Goal: Task Accomplishment & Management: Manage account settings

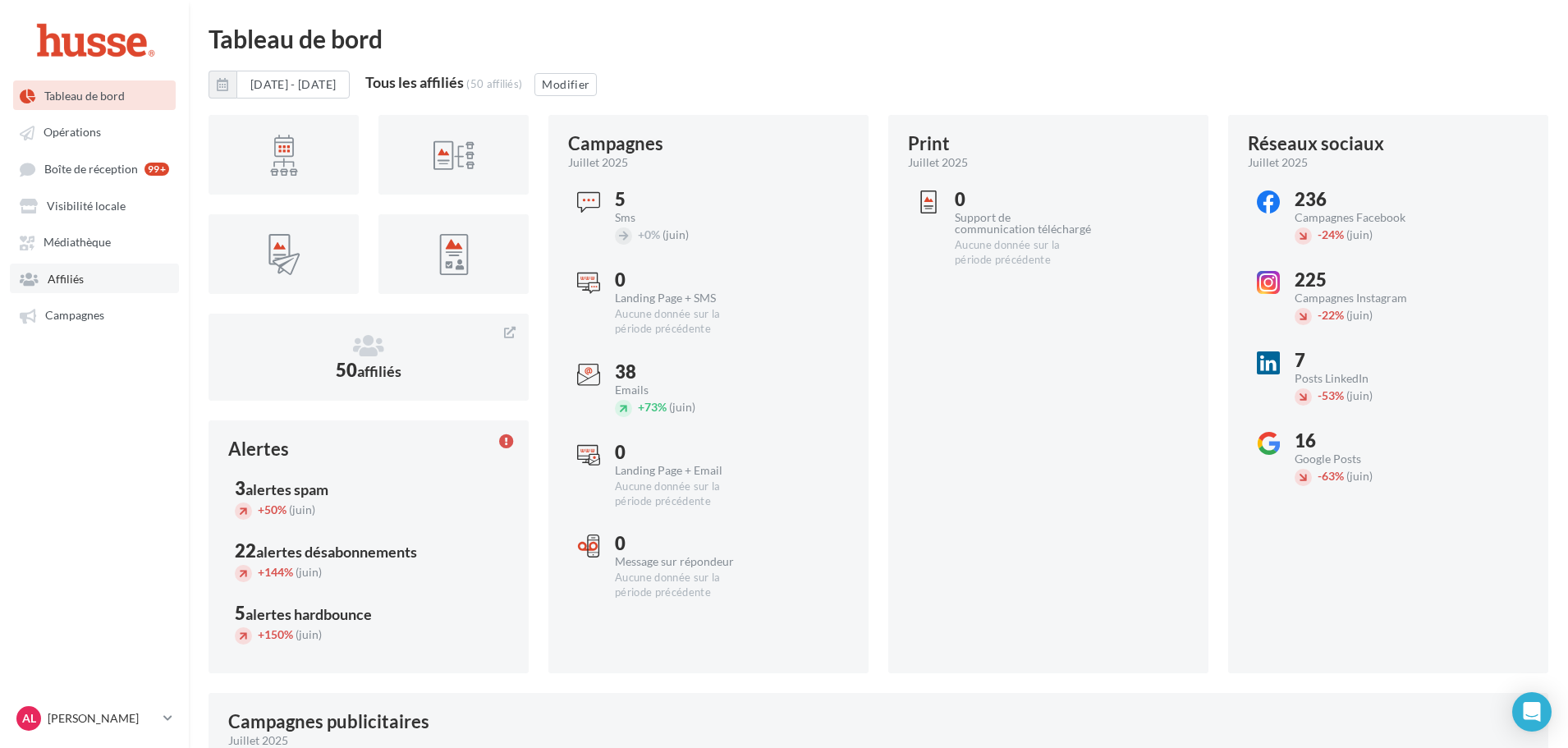
click at [89, 283] on link "Affiliés" at bounding box center [94, 278] width 170 height 30
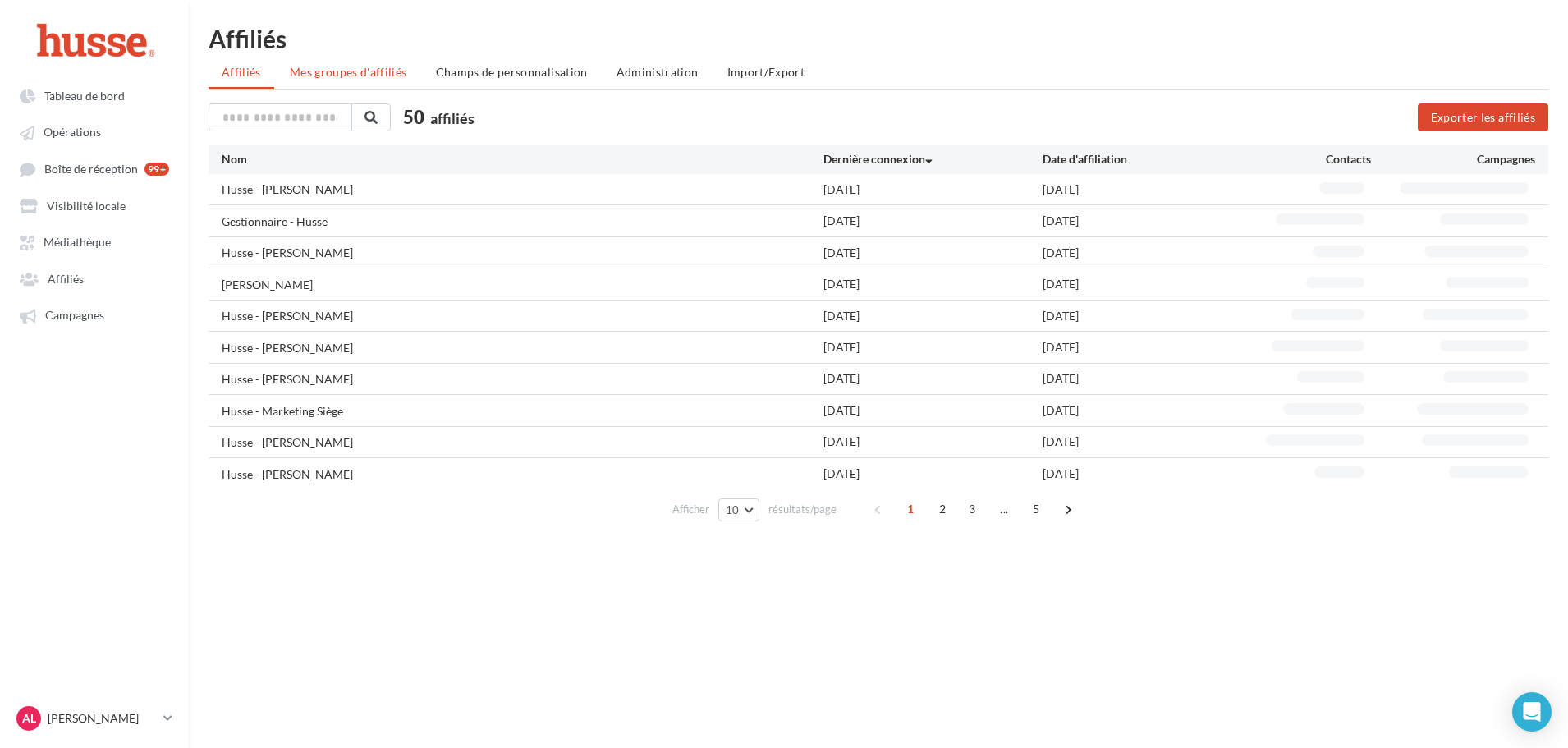
click at [371, 78] on span "Mes groupes d'affiliés" at bounding box center [349, 72] width 118 height 14
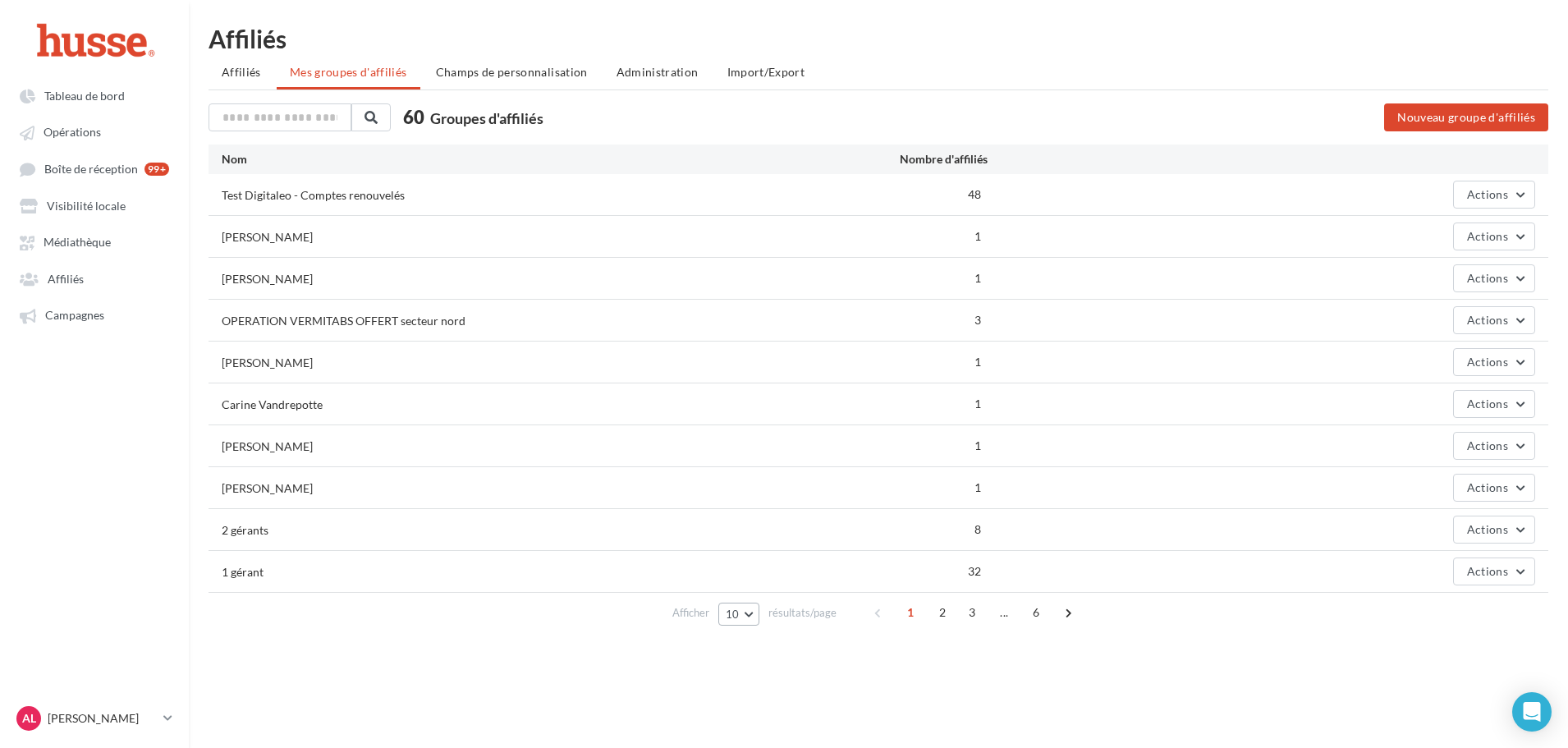
click at [749, 608] on button "10" at bounding box center [739, 614] width 42 height 23
click at [755, 587] on button "100" at bounding box center [776, 584] width 115 height 29
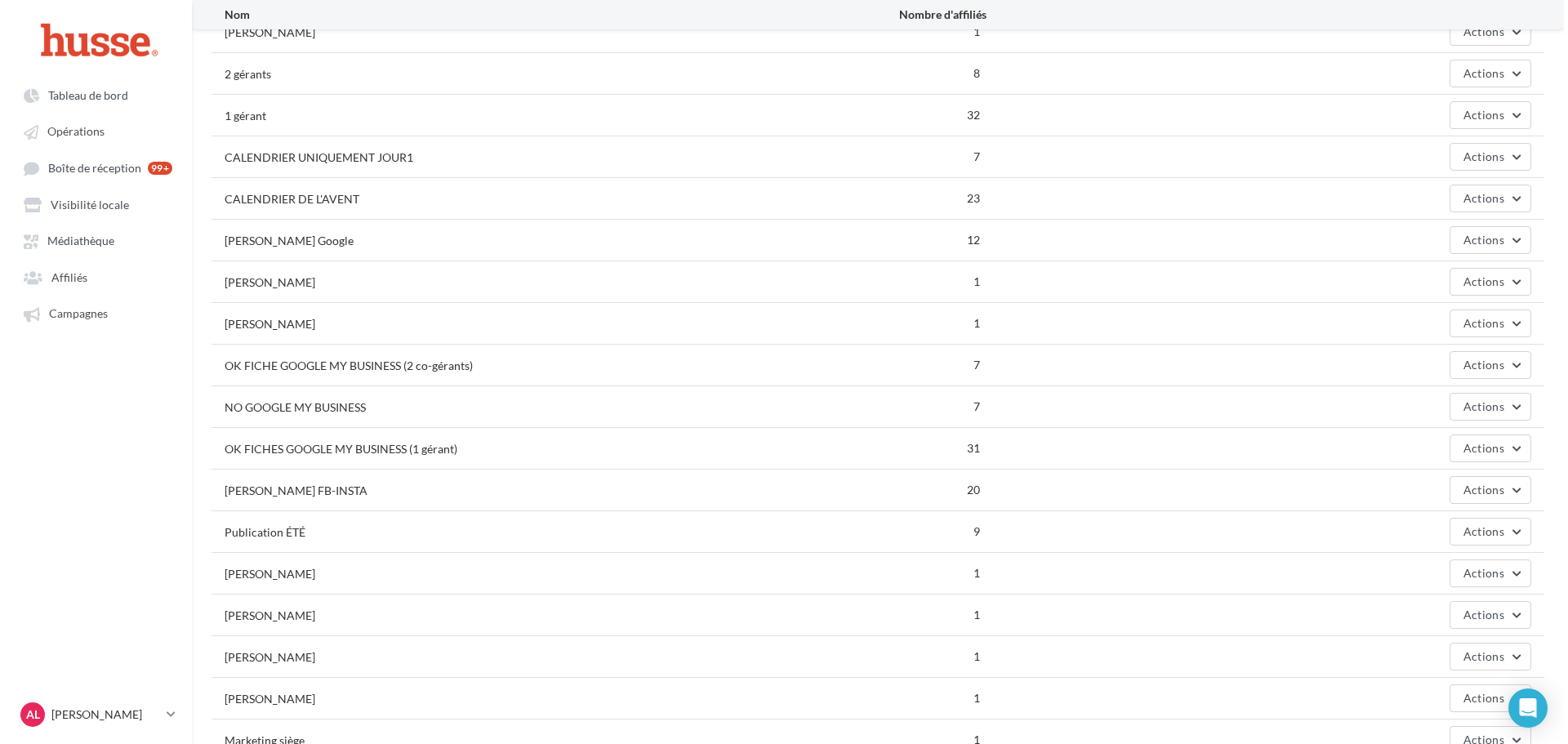
scroll to position [490, 0]
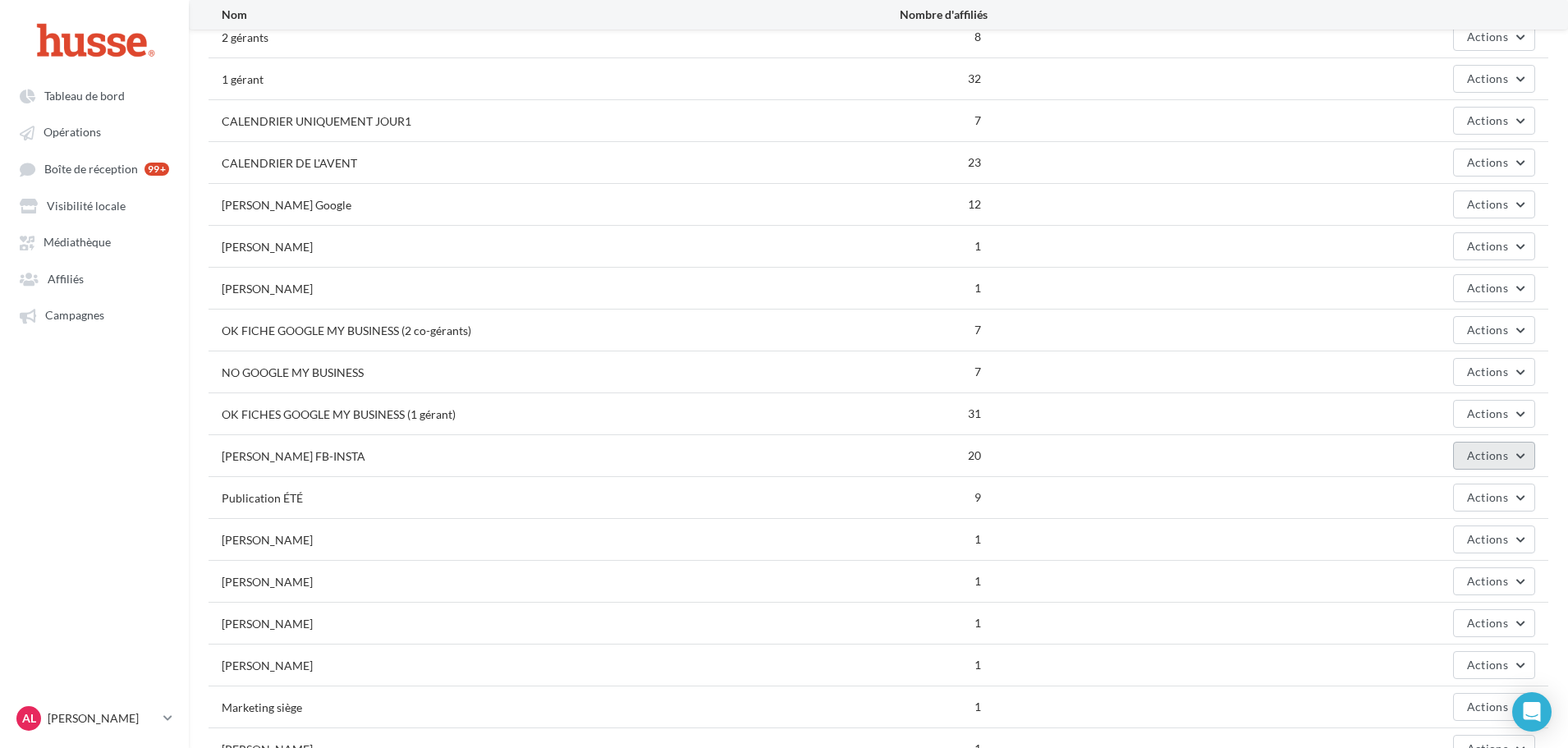
click at [1473, 446] on button "Actions" at bounding box center [1494, 455] width 82 height 28
click at [1433, 485] on button "Editer" at bounding box center [1452, 494] width 164 height 43
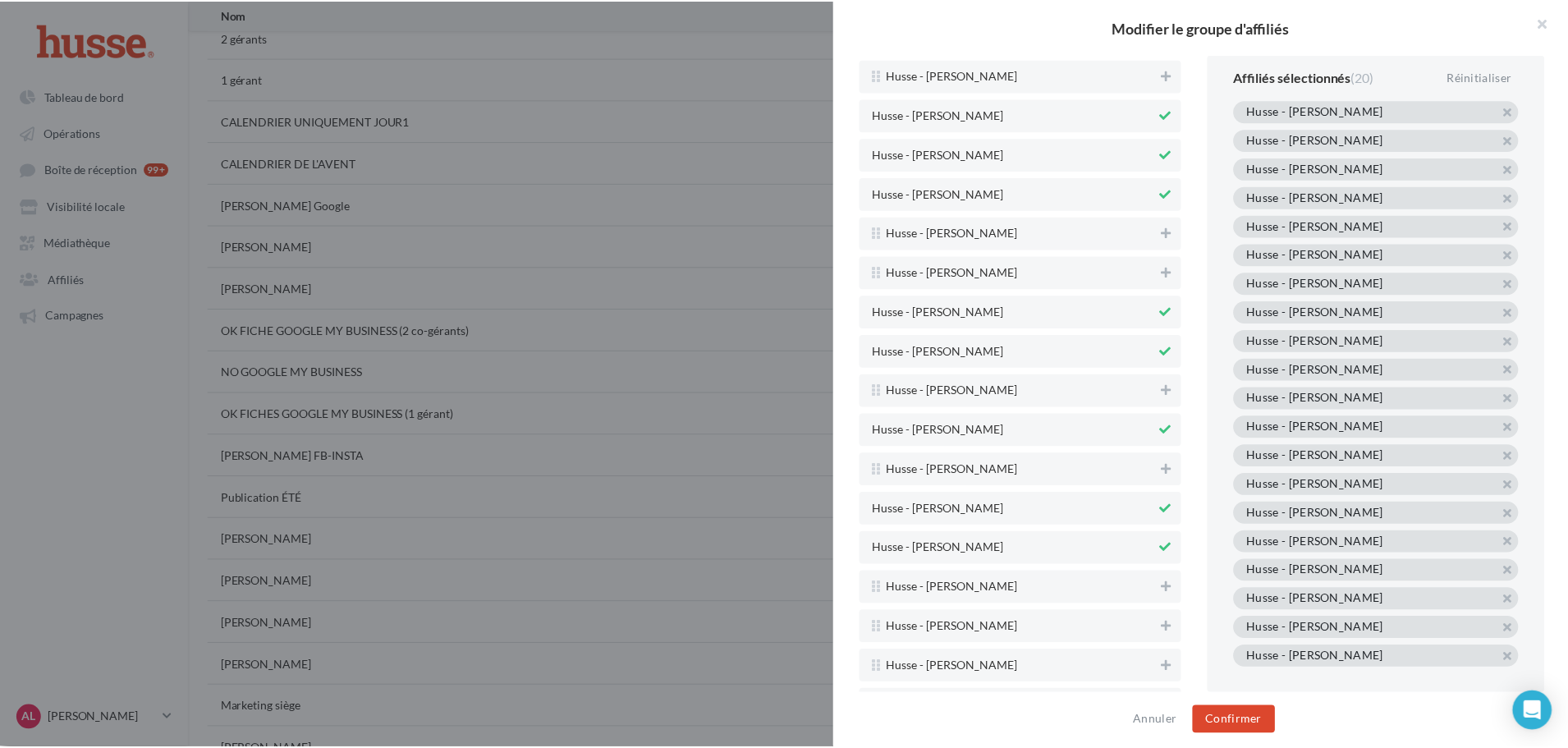
scroll to position [2709, 0]
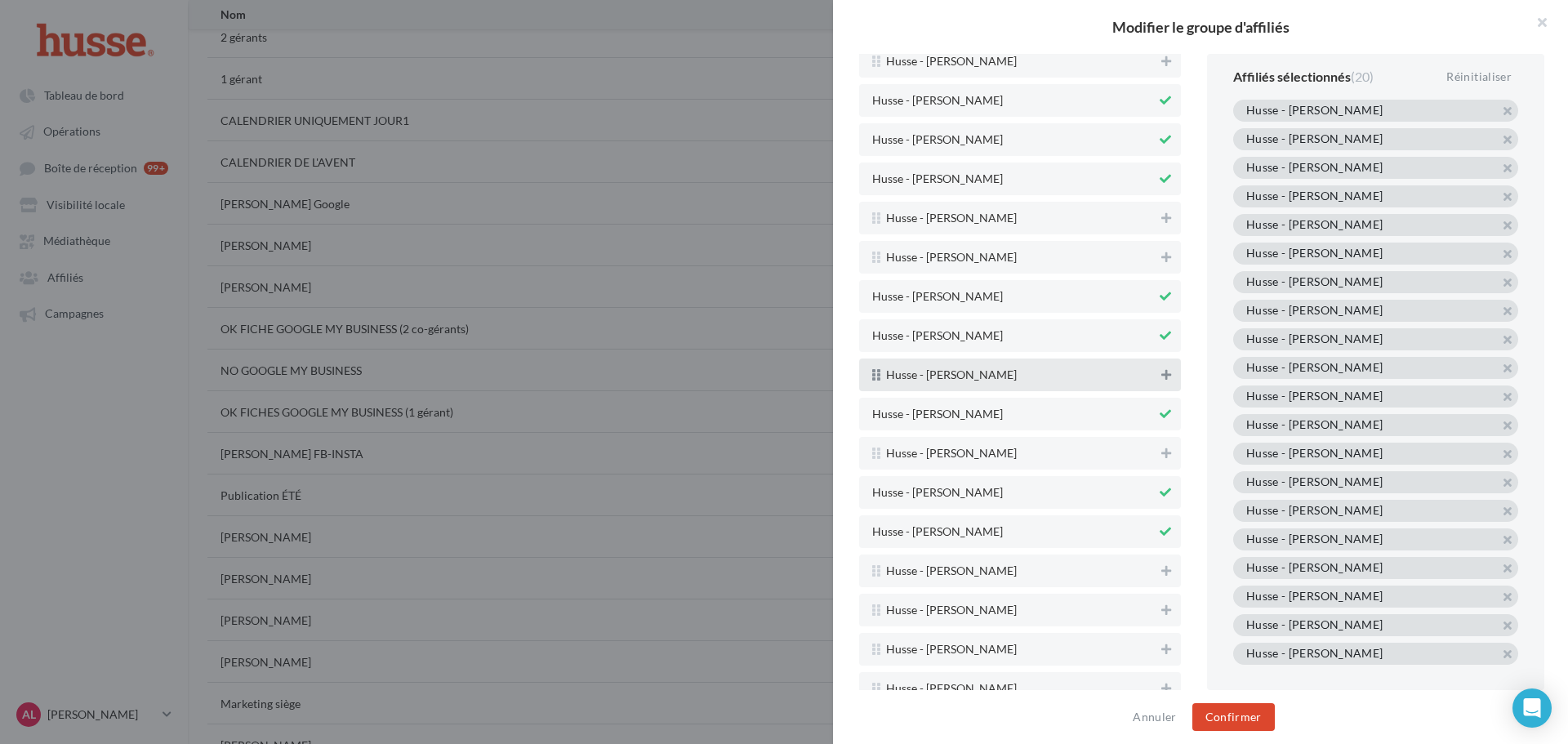
click at [1161, 377] on icon at bounding box center [1166, 374] width 10 height 11
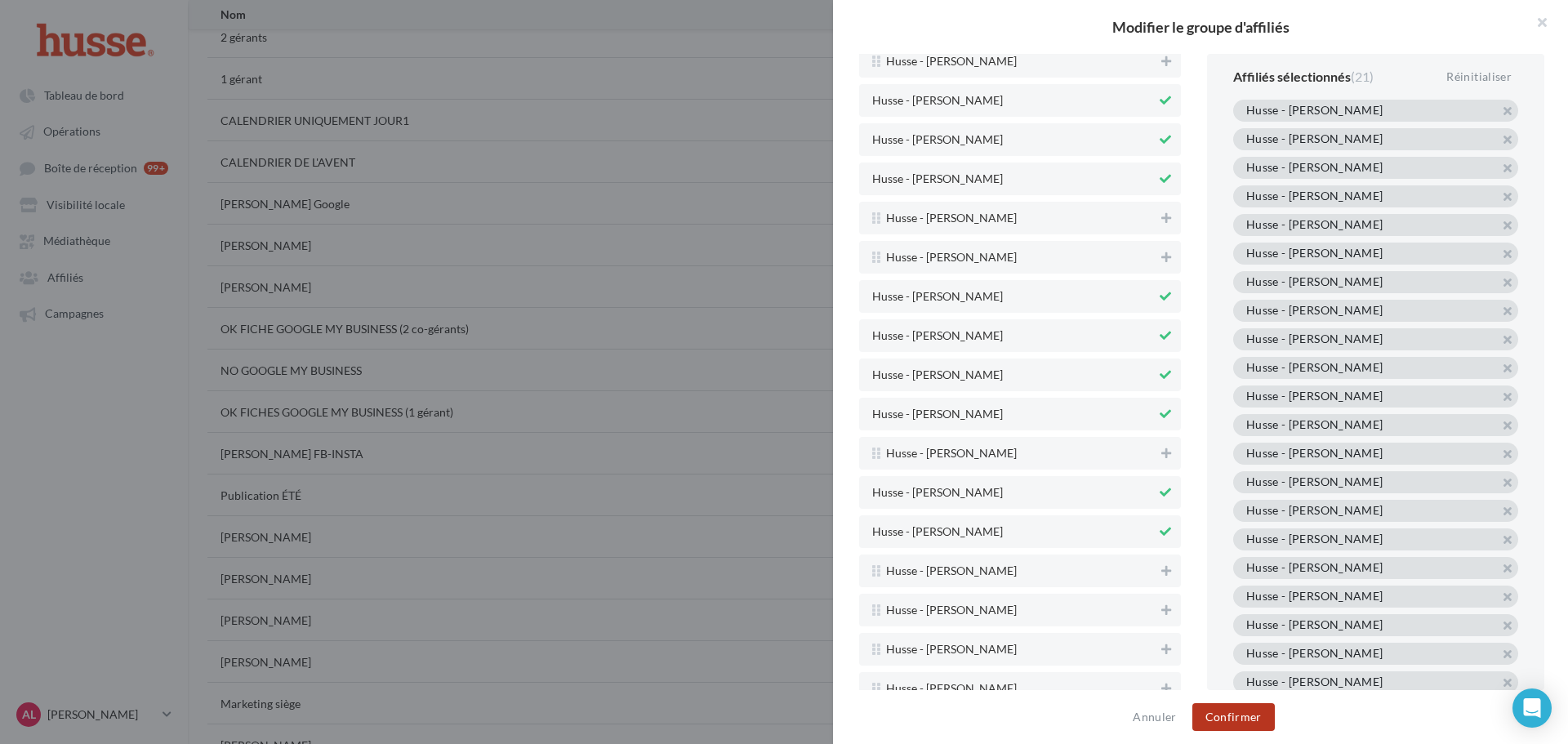
click at [1236, 721] on button "Confirmer" at bounding box center [1233, 716] width 83 height 28
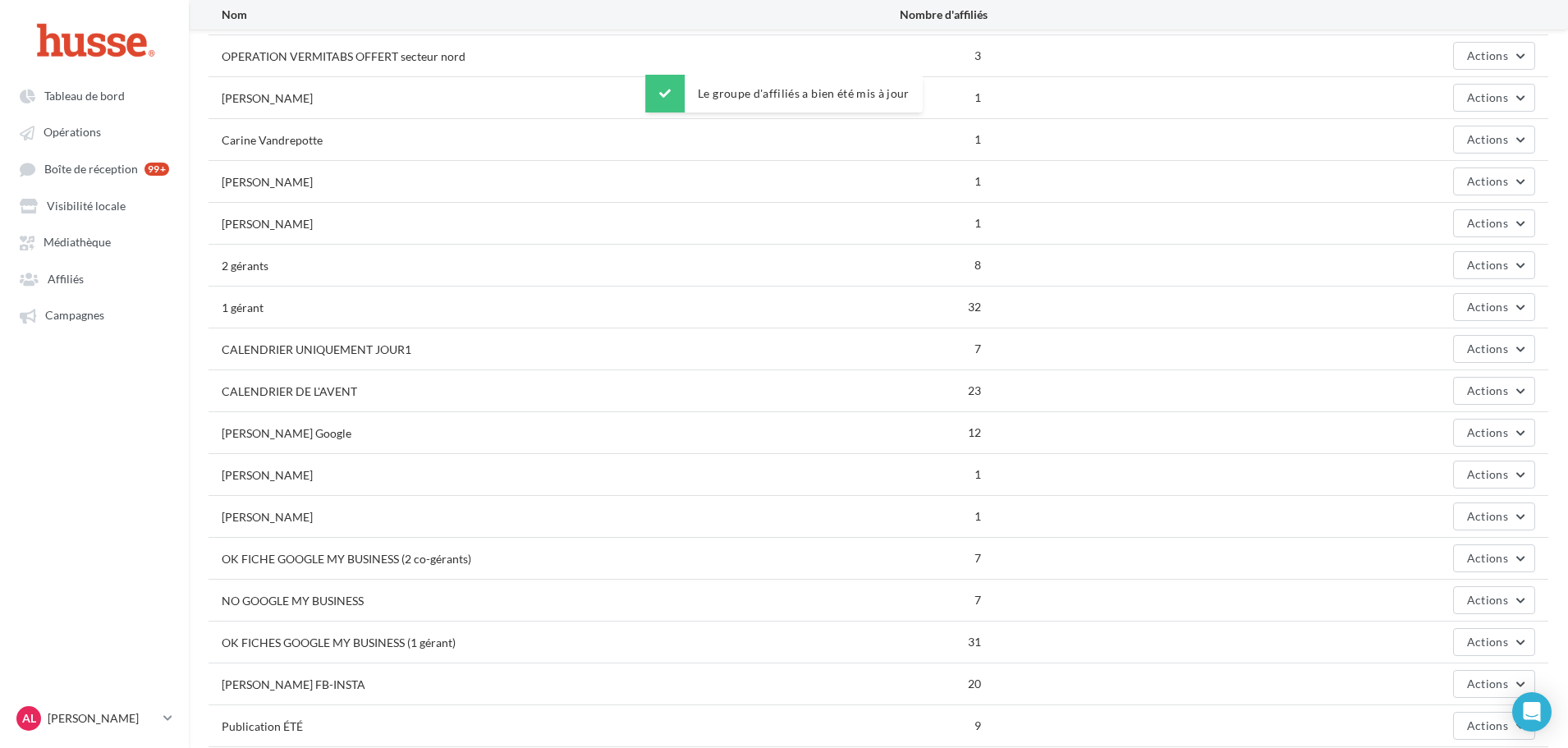
scroll to position [246, 0]
